Goal: Book appointment/travel/reservation

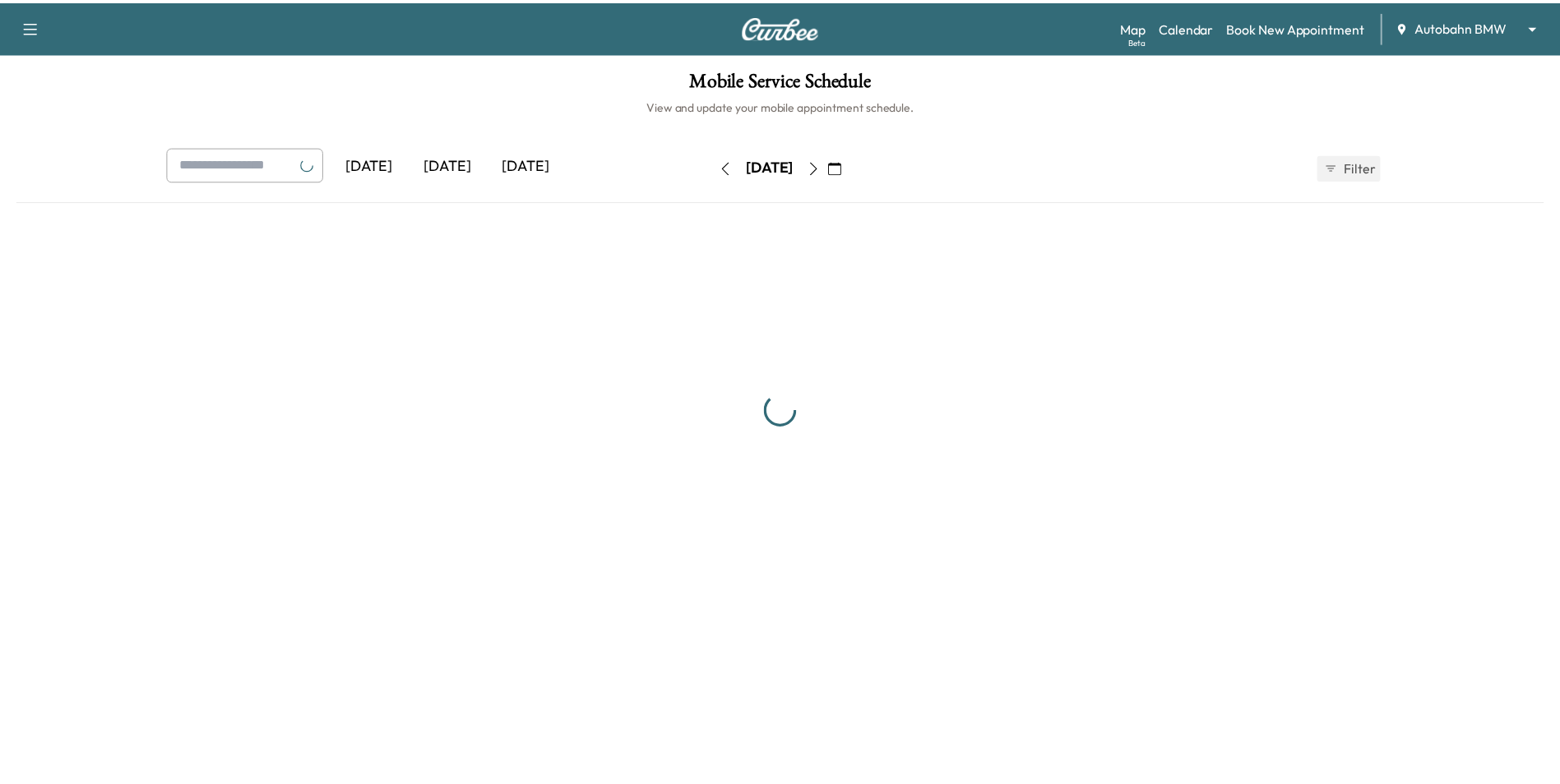
scroll to position [328, 0]
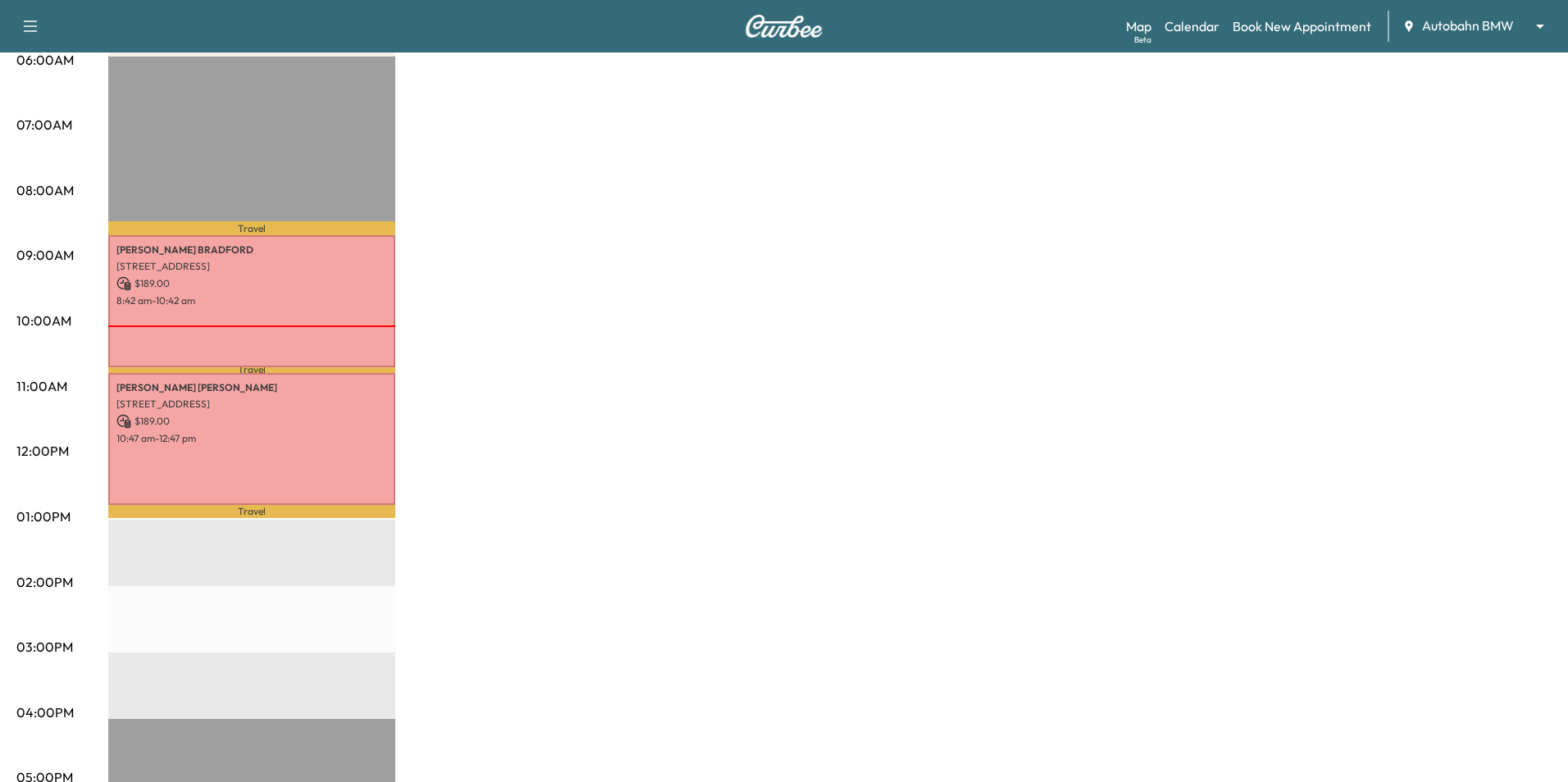
click at [1476, 34] on body "Support Log Out Map Beta Calendar Book New Appointment Autobahn BMW ******** ​ …" at bounding box center [784, 63] width 1568 height 782
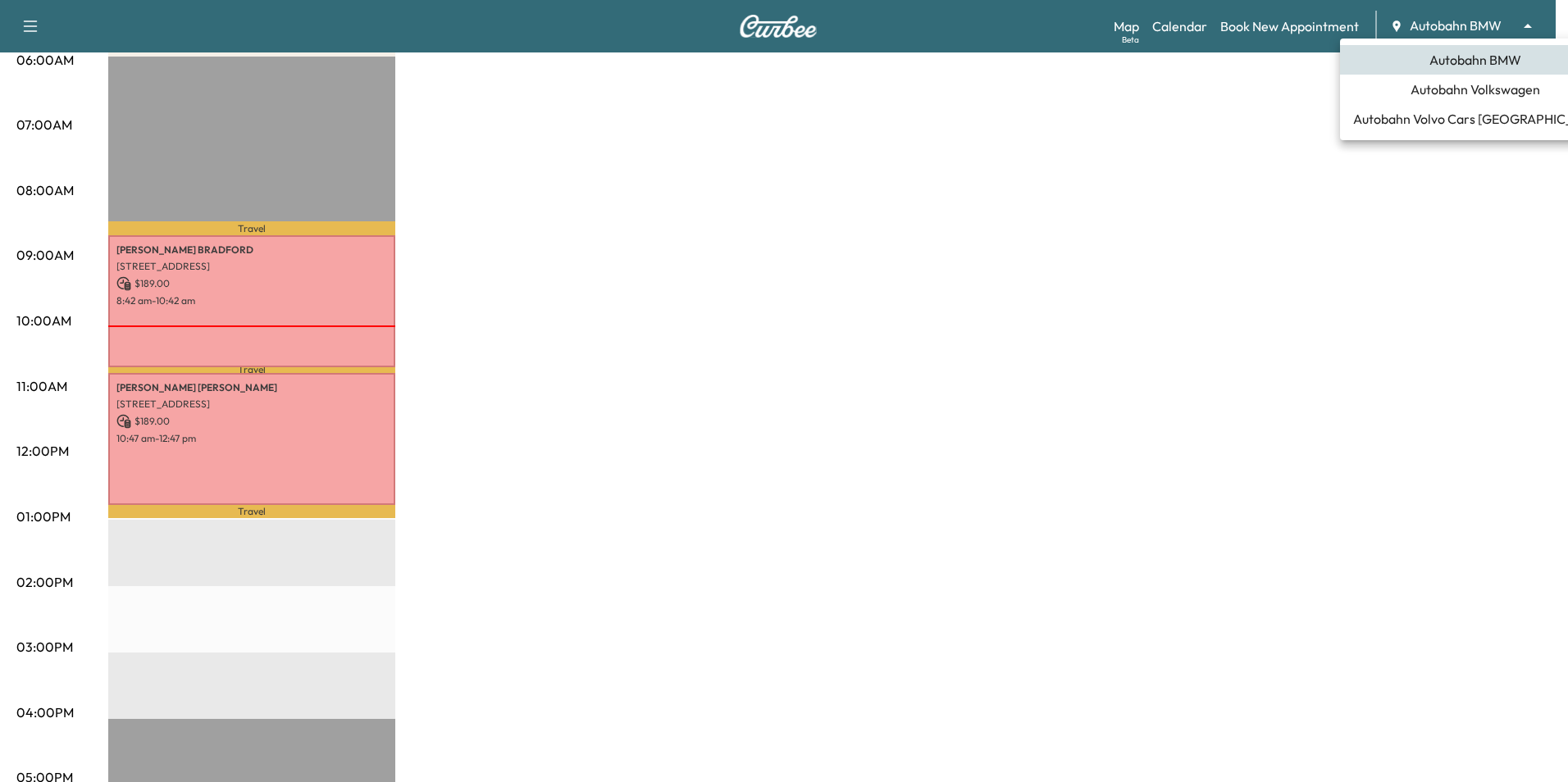
click at [1456, 81] on span "Autobahn Volkswagen" at bounding box center [1475, 89] width 129 height 19
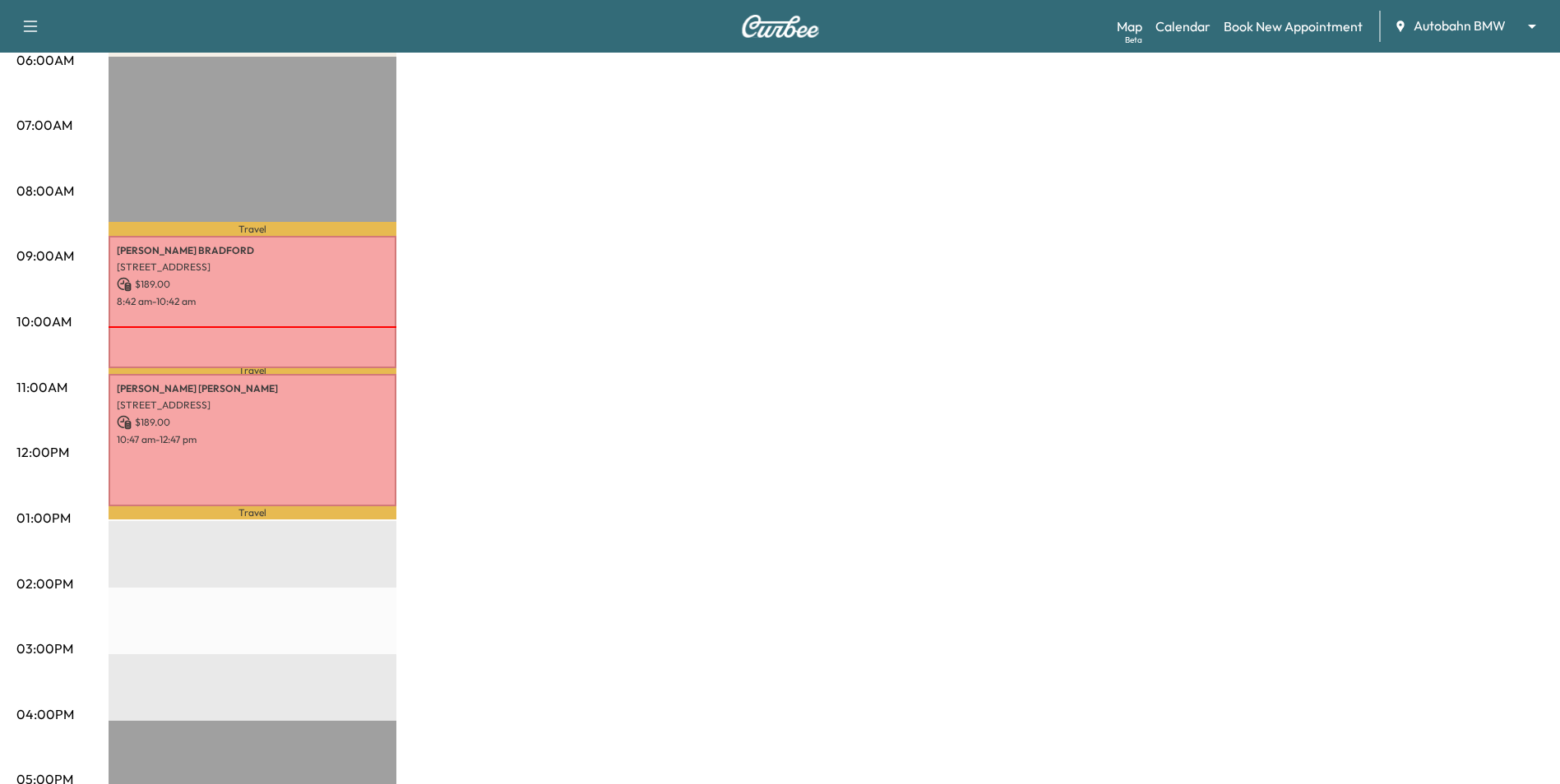
scroll to position [0, 0]
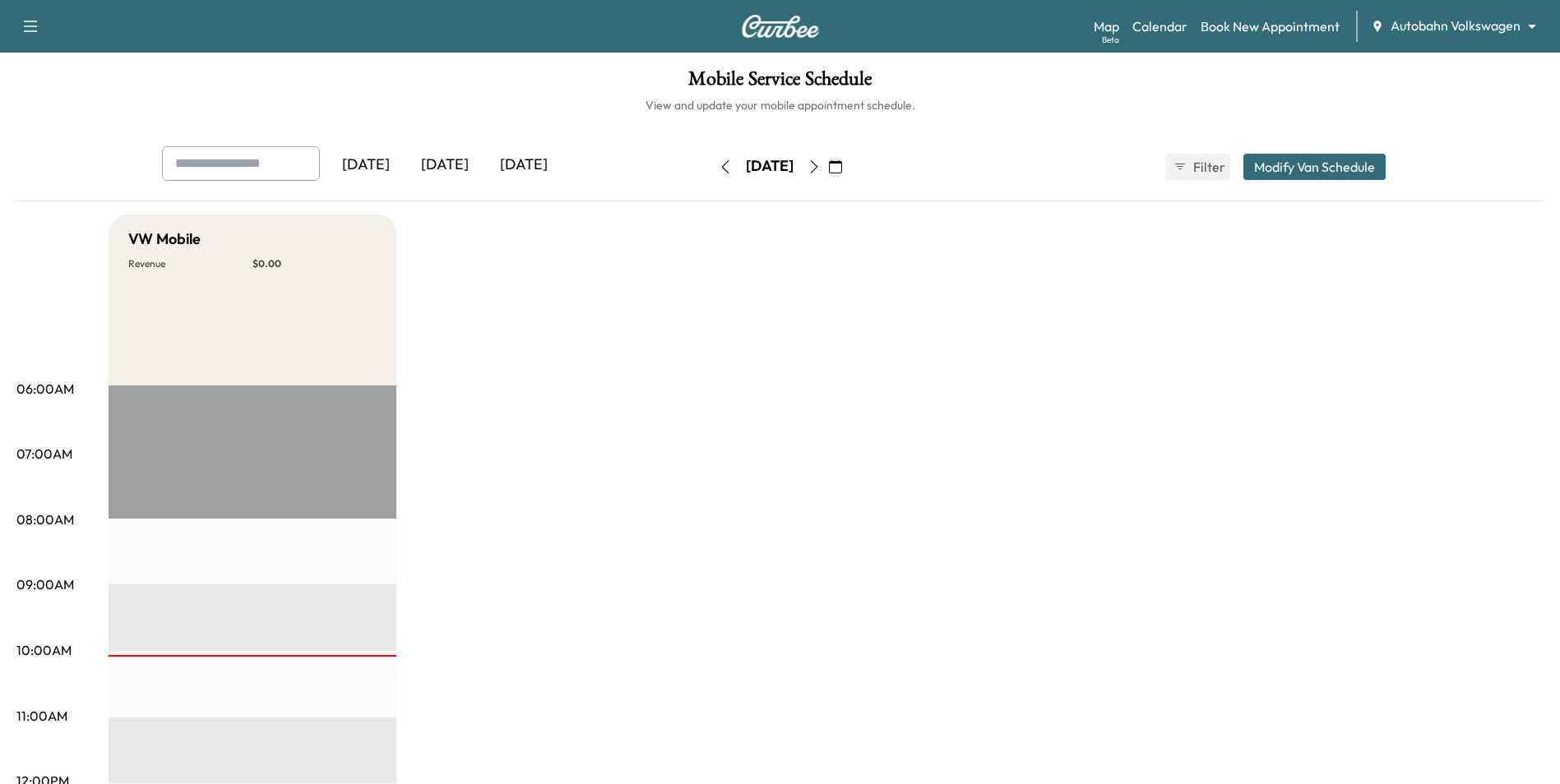
click at [821, 169] on icon "button" at bounding box center [814, 166] width 13 height 13
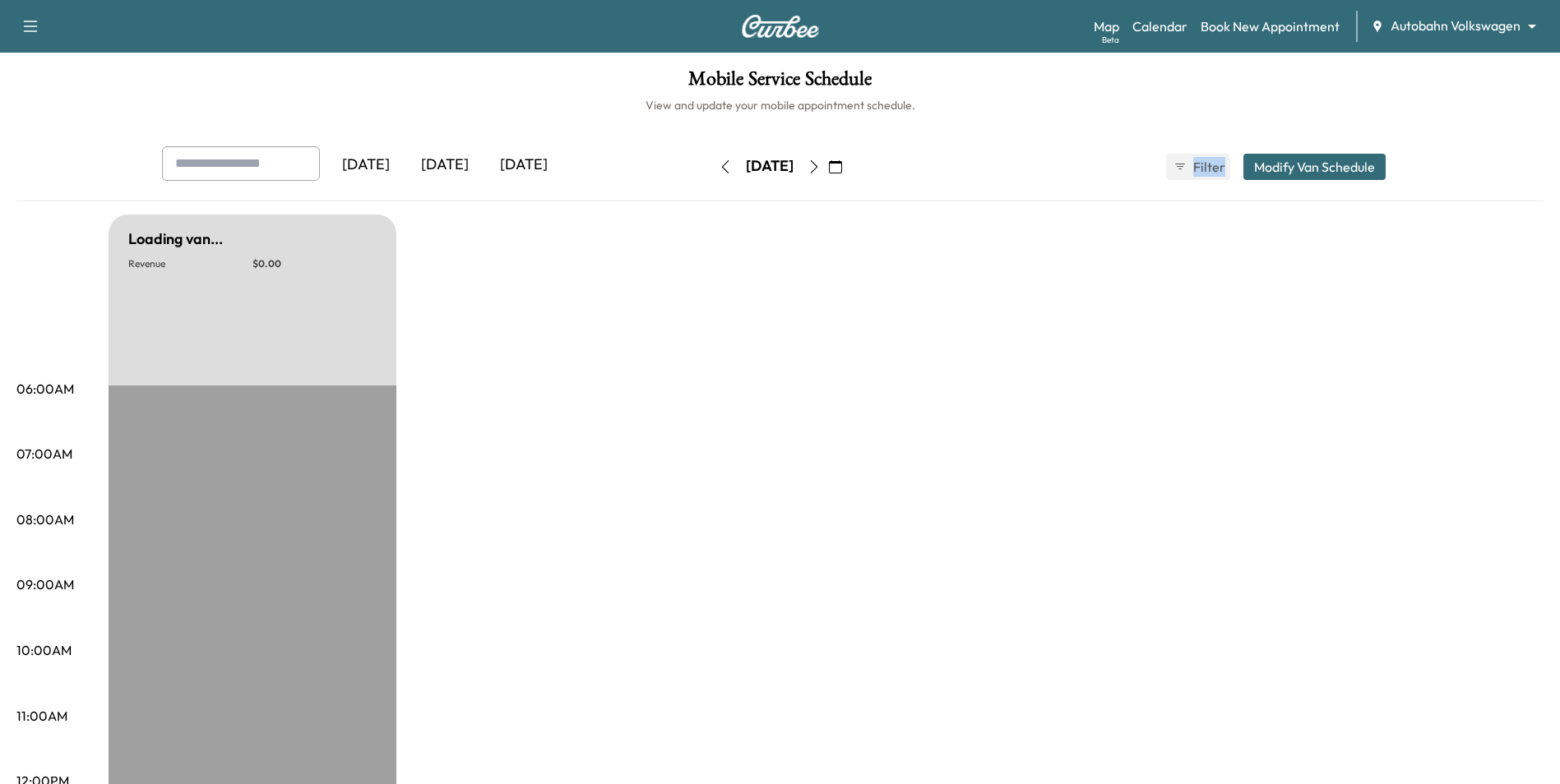
click at [828, 169] on div "[DATE]" at bounding box center [769, 167] width 117 height 26
drag, startPoint x: 842, startPoint y: 169, endPoint x: 852, endPoint y: 173, distance: 10.8
click at [828, 173] on button "button" at bounding box center [814, 167] width 28 height 26
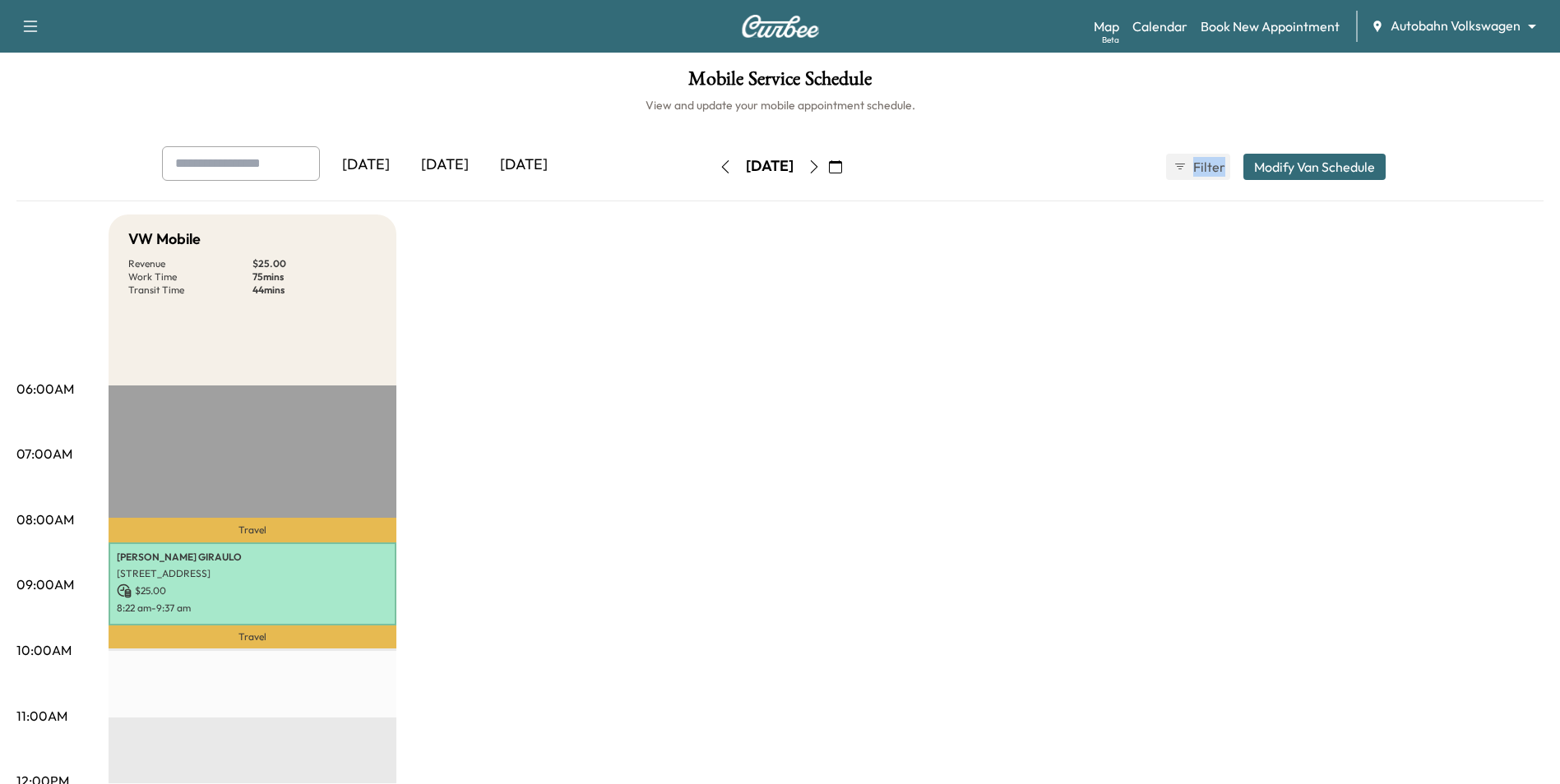
click at [828, 177] on button "button" at bounding box center [814, 167] width 28 height 26
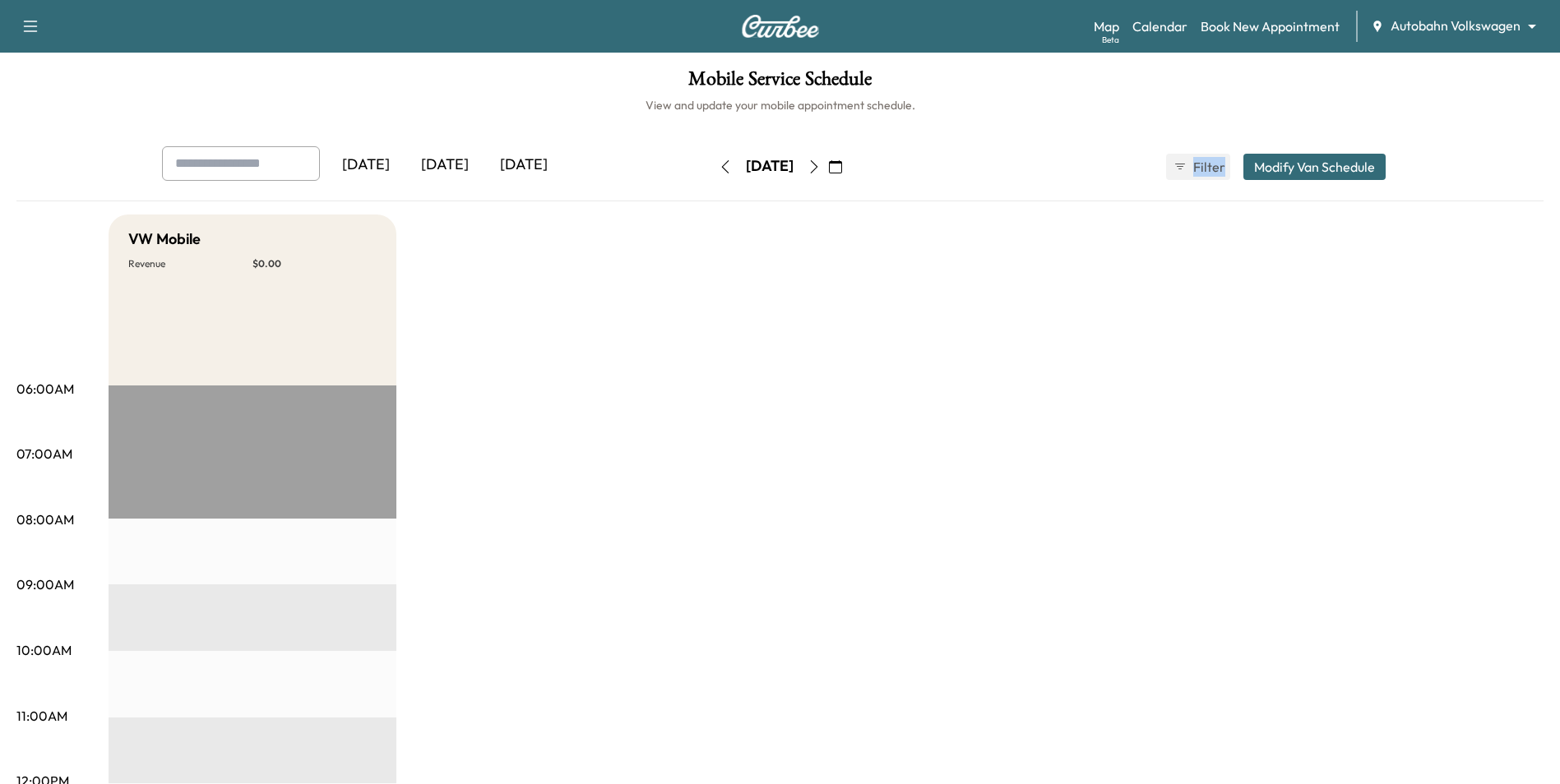
click at [821, 172] on icon "button" at bounding box center [814, 166] width 13 height 13
click at [828, 172] on button "button" at bounding box center [814, 167] width 28 height 26
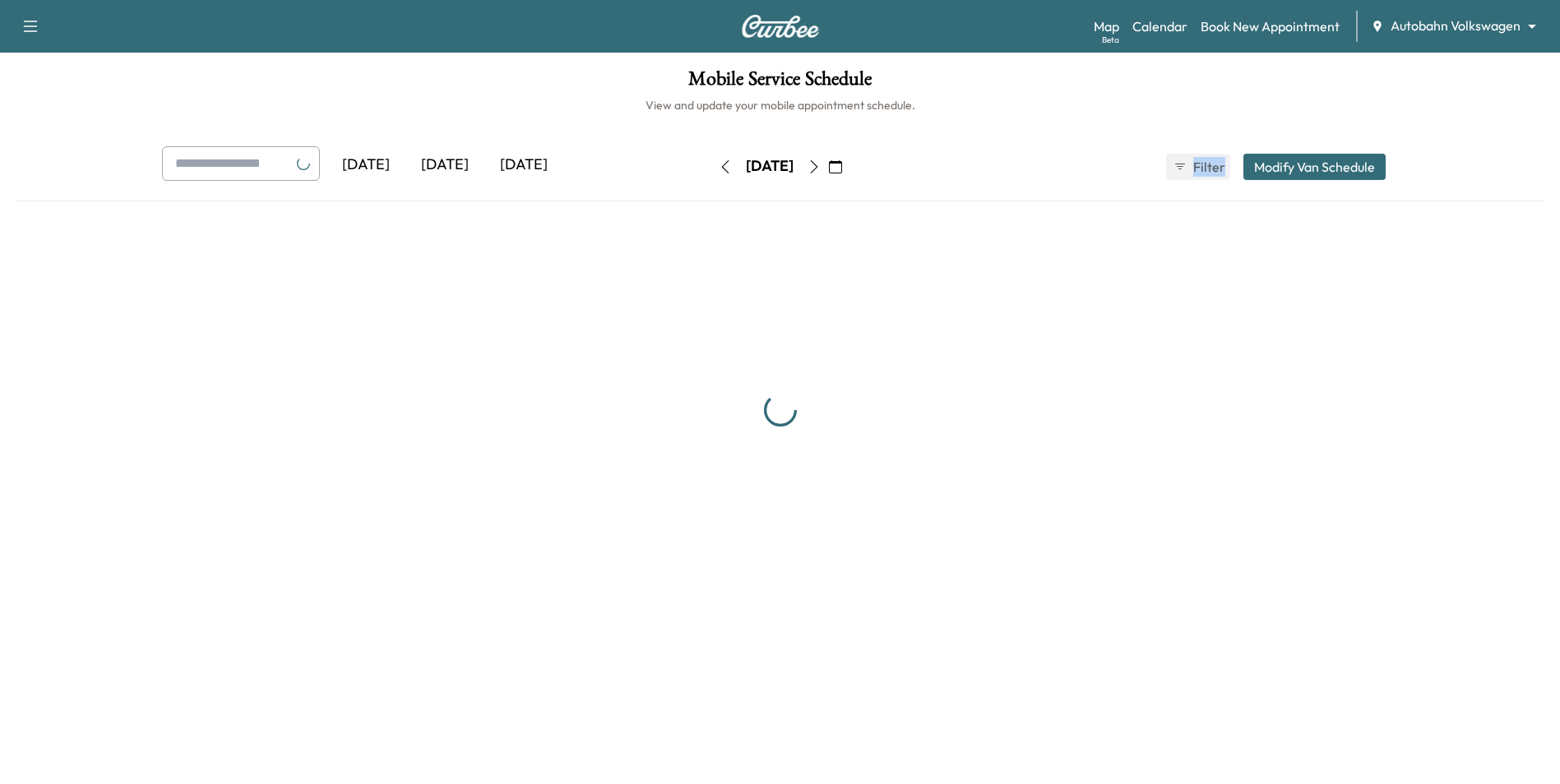
click at [821, 172] on icon "button" at bounding box center [814, 166] width 13 height 13
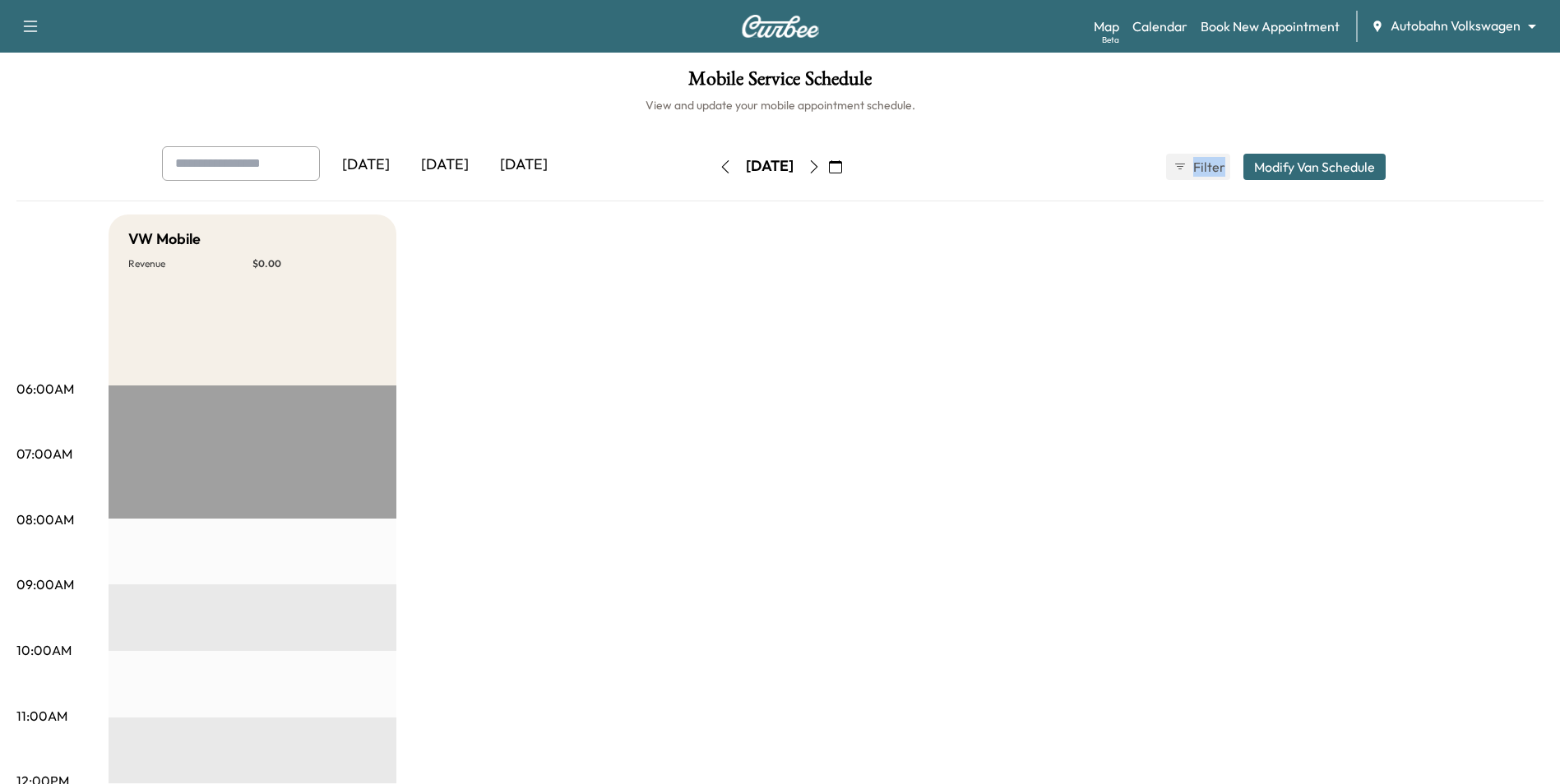
click at [711, 160] on button "button" at bounding box center [725, 167] width 28 height 26
click at [821, 165] on icon "button" at bounding box center [814, 166] width 13 height 13
click at [948, 151] on div "[DATE] [DATE] [DATE] [DATE] October 2025 S M T W T F S 28 29 30 1 2 3 4 5 6 7 8…" at bounding box center [780, 167] width 1263 height 41
